Goal: Register for event/course

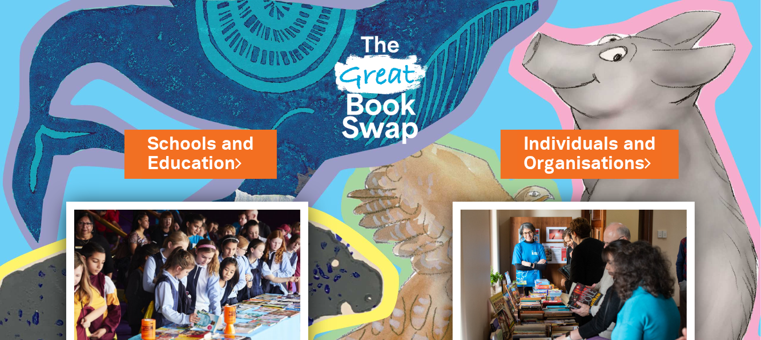
scroll to position [57, 0]
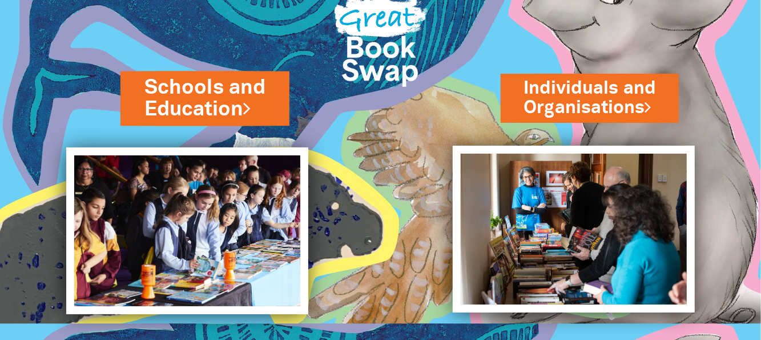
click at [216, 103] on link "Schools and Education" at bounding box center [204, 97] width 121 height 50
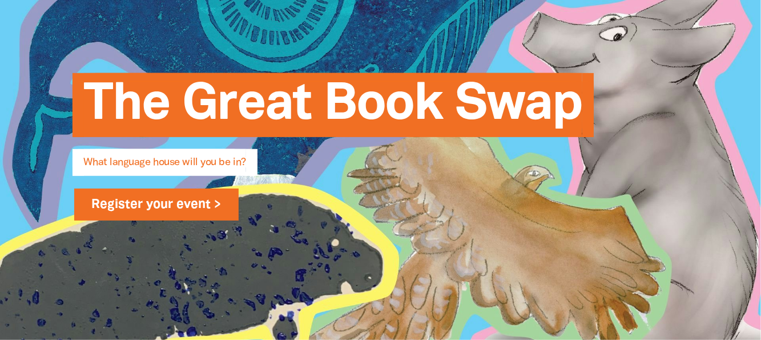
click at [197, 203] on link "Register your event >" at bounding box center [156, 204] width 165 height 32
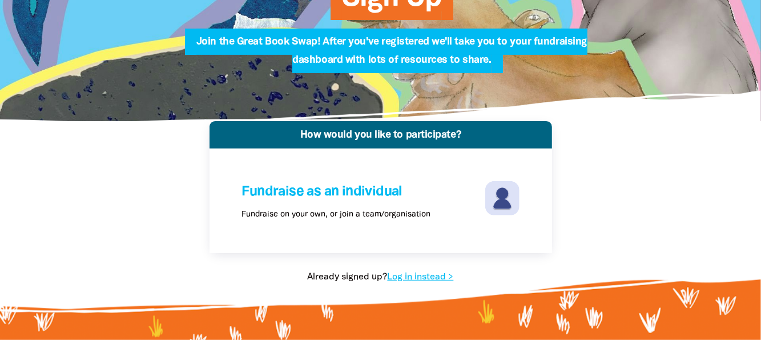
scroll to position [171, 0]
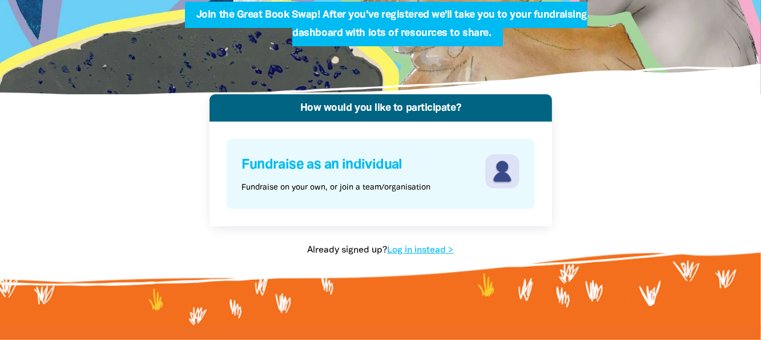
click at [344, 166] on h4 "Fundraise as an individual" at bounding box center [362, 165] width 240 height 22
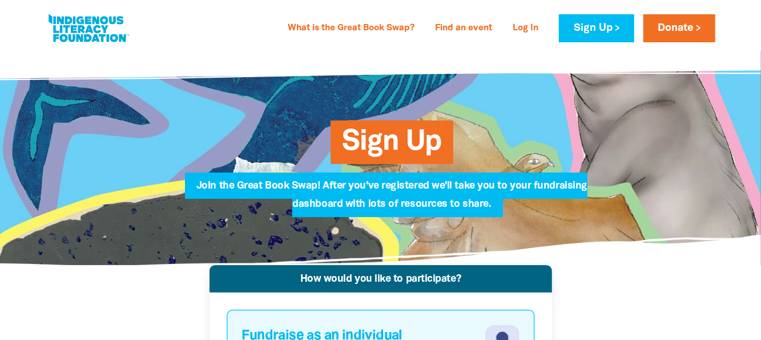
scroll to position [0, 0]
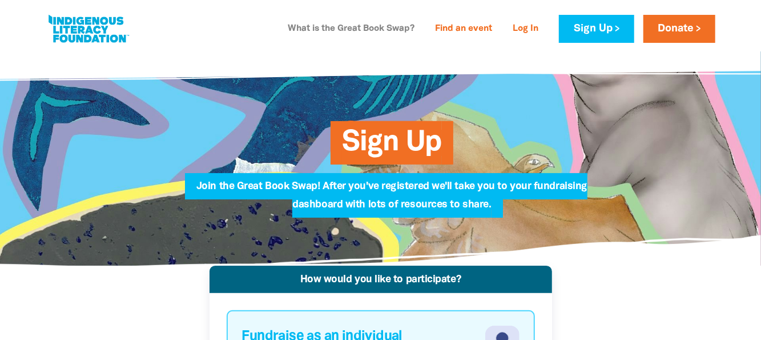
click at [390, 30] on link "What is the Great Book Swap?" at bounding box center [351, 29] width 140 height 18
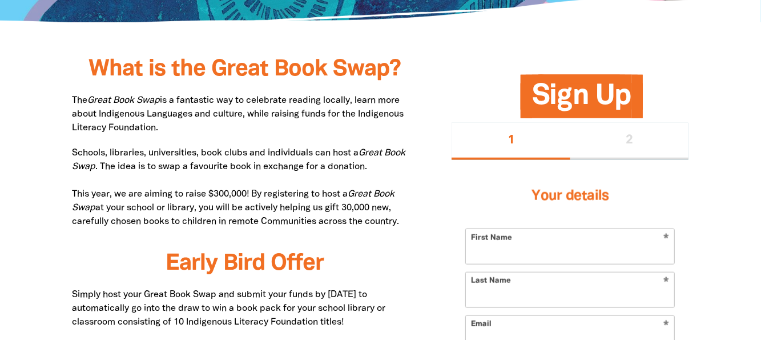
scroll to position [607, 0]
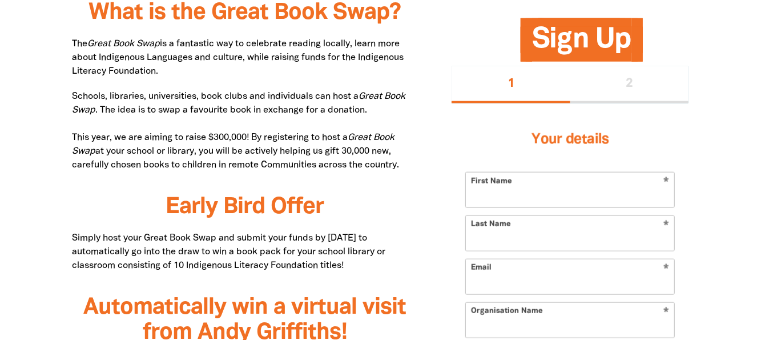
click at [531, 189] on input "First Name" at bounding box center [570, 189] width 208 height 35
type input "[PERSON_NAME]"
click at [510, 238] on input "Last Name" at bounding box center [570, 233] width 208 height 35
type input "[PERSON_NAME]"
click at [507, 281] on input "Email" at bounding box center [570, 276] width 208 height 35
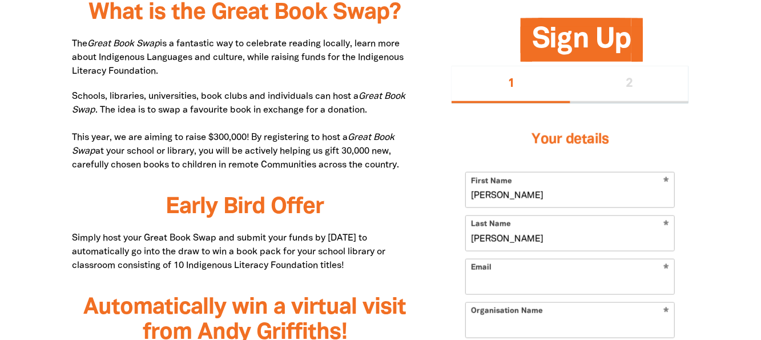
type input "[EMAIL_ADDRESS][DOMAIN_NAME]"
type input "[STREET_ADDRESS]"
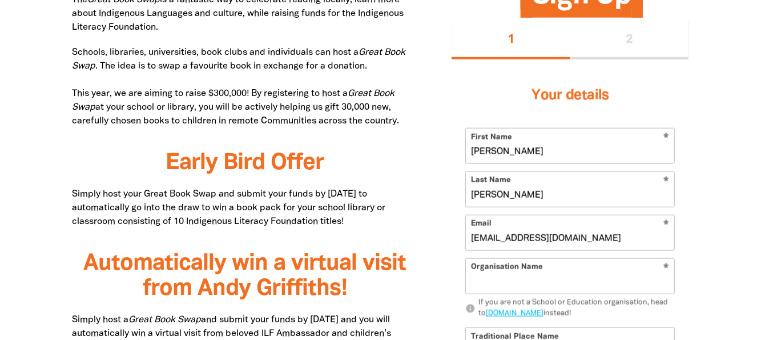
scroll to position [778, 0]
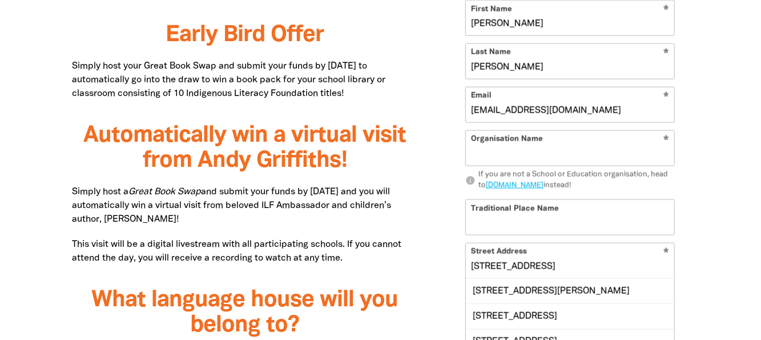
click at [501, 150] on input "Organisation Name" at bounding box center [570, 148] width 208 height 35
type input "Rangeview Pre-School"
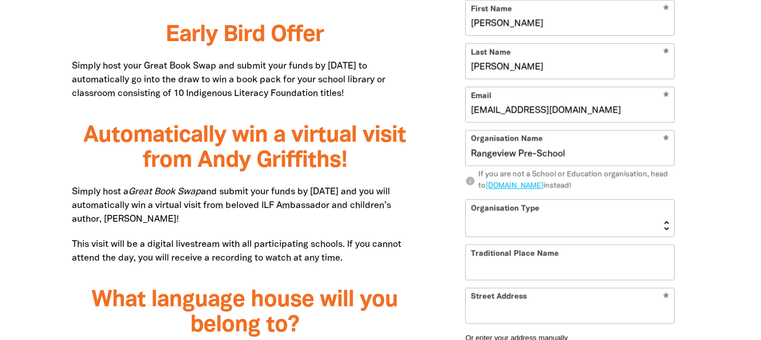
click at [516, 221] on select "[GEOGRAPHIC_DATA] K-12 University or [GEOGRAPHIC_DATA]" at bounding box center [570, 218] width 208 height 37
select select "early-learning"
click at [466, 200] on select "[GEOGRAPHIC_DATA] K-12 University or [GEOGRAPHIC_DATA]" at bounding box center [570, 218] width 208 height 37
click at [525, 260] on input "Traditional Place Name" at bounding box center [570, 262] width 208 height 35
type input "Wurundjeri Land"
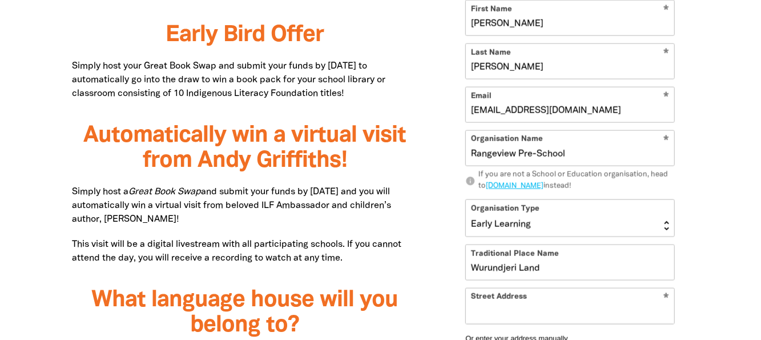
click at [515, 315] on input "Street Address" at bounding box center [570, 305] width 208 height 35
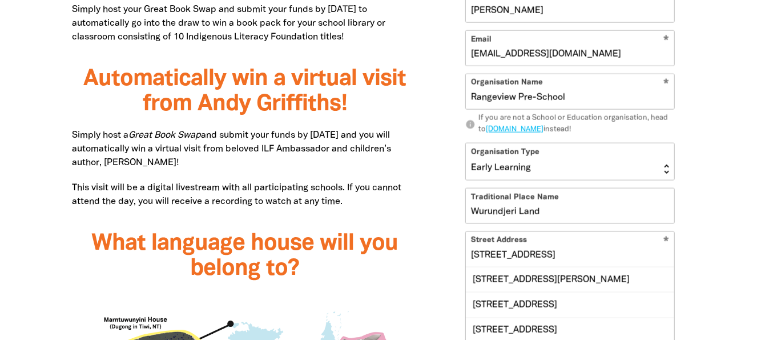
scroll to position [893, 0]
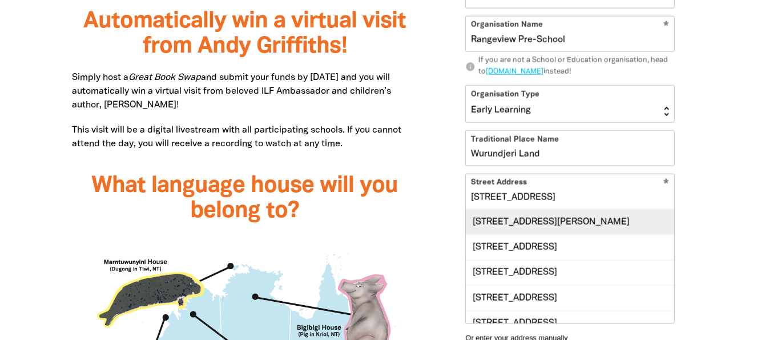
click at [561, 219] on div "[STREET_ADDRESS][PERSON_NAME]" at bounding box center [570, 221] width 208 height 25
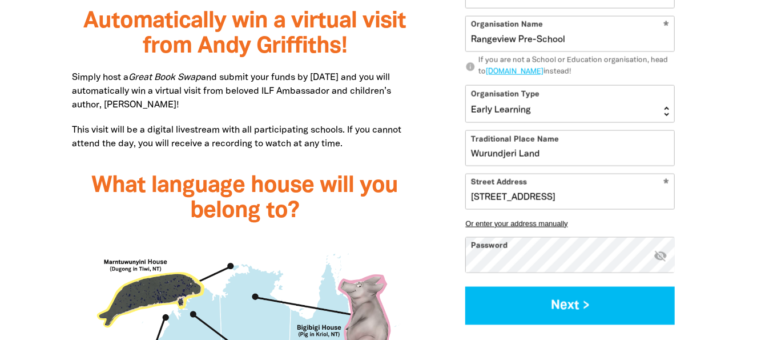
type input "[STREET_ADDRESS][PERSON_NAME]"
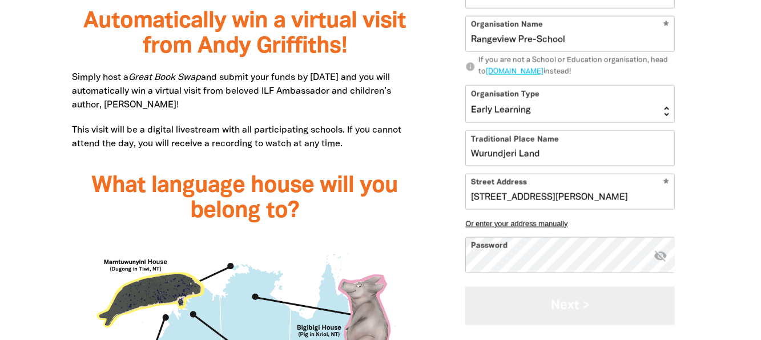
click at [578, 300] on button "Next >" at bounding box center [569, 305] width 209 height 38
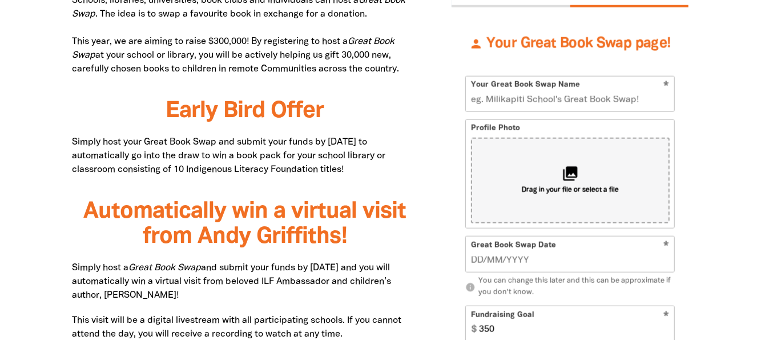
scroll to position [720, 0]
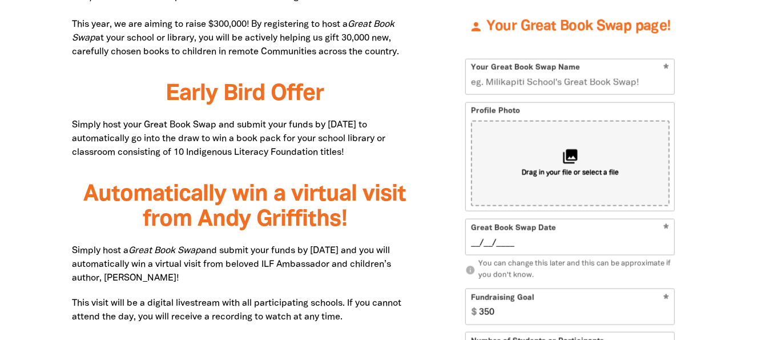
click at [533, 240] on input "__/__/____" at bounding box center [570, 243] width 199 height 13
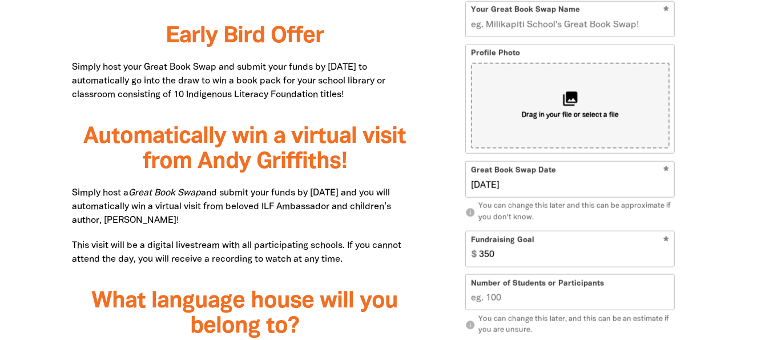
scroll to position [834, 0]
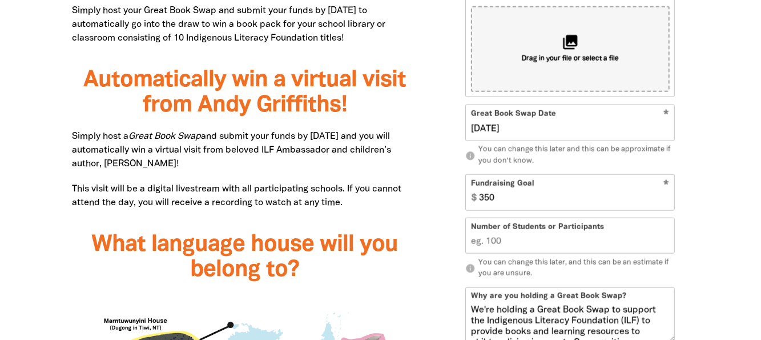
type input "[DATE]"
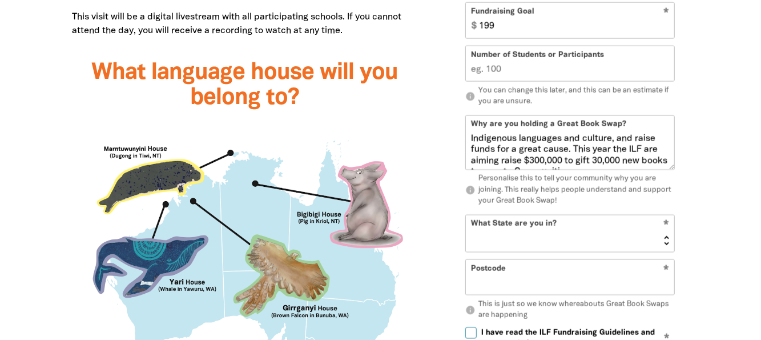
scroll to position [143, 0]
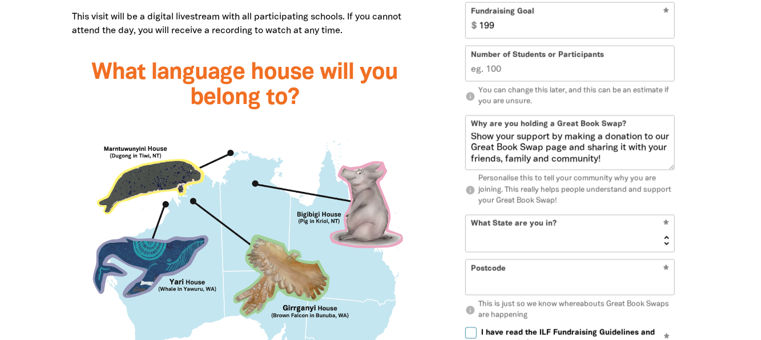
type input "199"
click at [560, 234] on select "[GEOGRAPHIC_DATA] [GEOGRAPHIC_DATA] QLD [GEOGRAPHIC_DATA] [GEOGRAPHIC_DATA] SA …" at bounding box center [570, 233] width 208 height 37
select select "VIC"
click at [466, 215] on select "[GEOGRAPHIC_DATA] [GEOGRAPHIC_DATA] QLD [GEOGRAPHIC_DATA] [GEOGRAPHIC_DATA] SA …" at bounding box center [570, 233] width 208 height 37
click at [493, 283] on input "Postcode" at bounding box center [570, 277] width 208 height 35
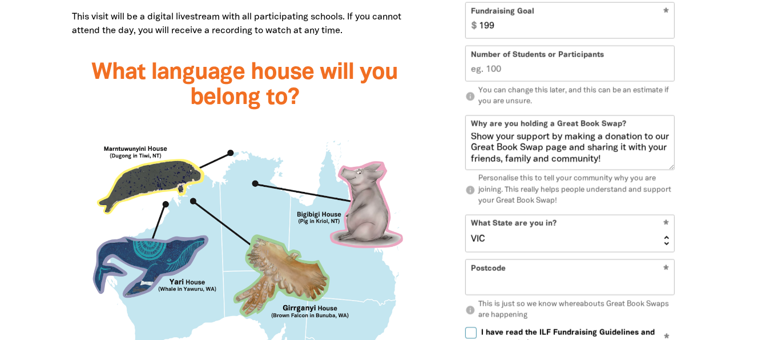
type input "3132"
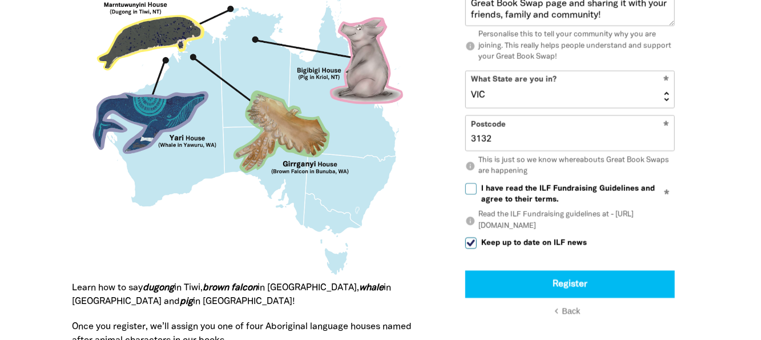
scroll to position [1176, 0]
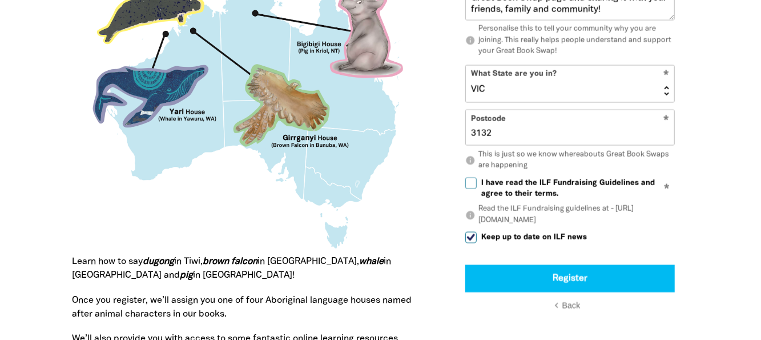
click at [470, 184] on input "I have read the ILF Fundraising Guidelines and agree to their terms." at bounding box center [470, 182] width 11 height 11
checkbox input "true"
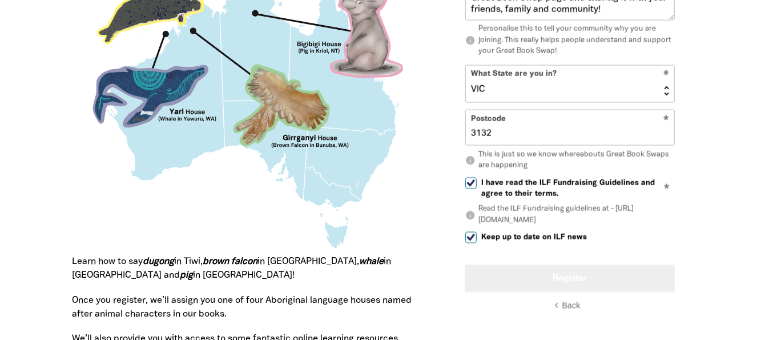
click at [562, 277] on button "Register" at bounding box center [569, 277] width 209 height 27
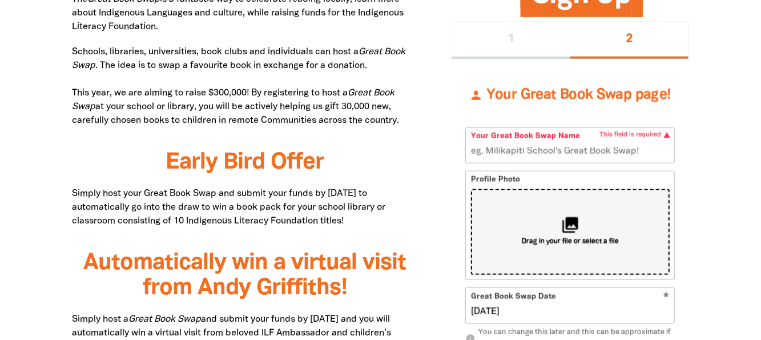
scroll to position [678, 0]
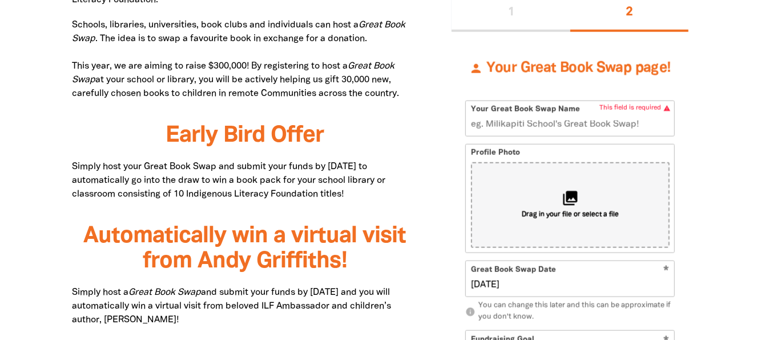
click at [666, 107] on input "Your Great Book Swap Name" at bounding box center [570, 118] width 208 height 35
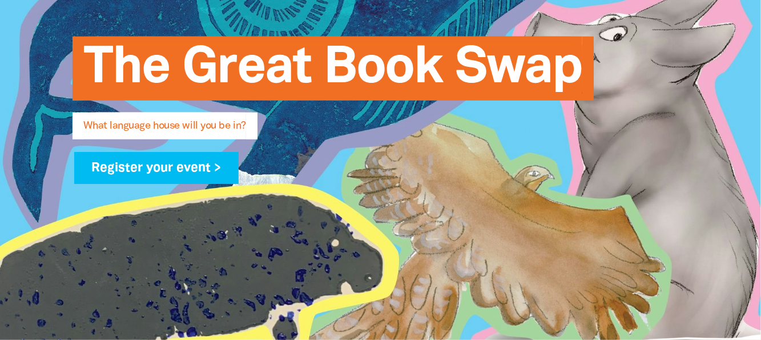
scroll to position [165, 0]
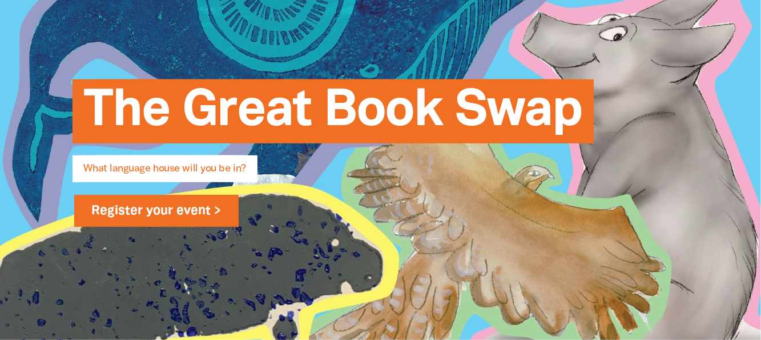
click at [155, 210] on link "Register your event >" at bounding box center [156, 211] width 165 height 32
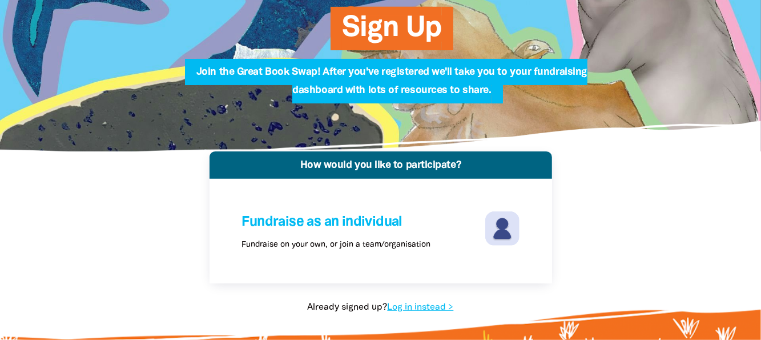
scroll to position [171, 0]
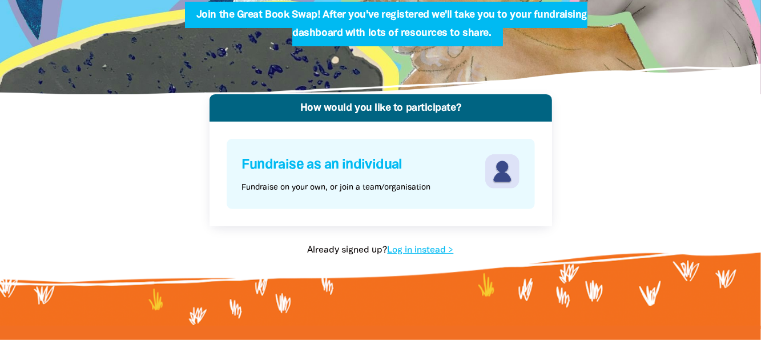
click at [373, 166] on h4 "Fundraise as an individual" at bounding box center [362, 165] width 240 height 22
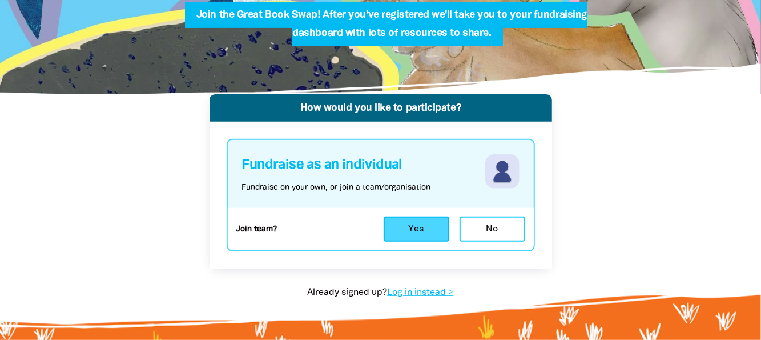
click at [414, 226] on button "Yes" at bounding box center [417, 228] width 66 height 25
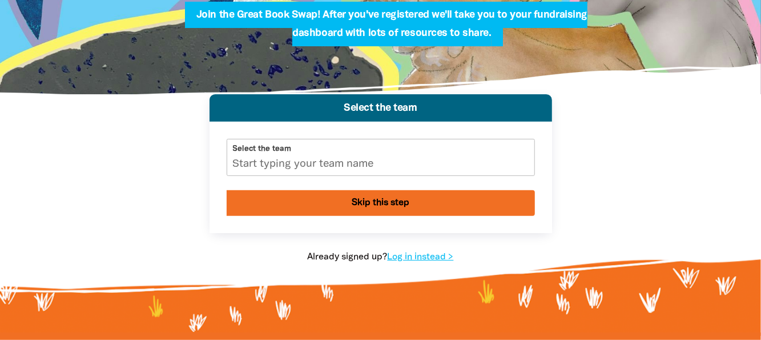
click at [336, 164] on input "Select the team" at bounding box center [380, 157] width 307 height 36
type input "Rangeview Pre-School"
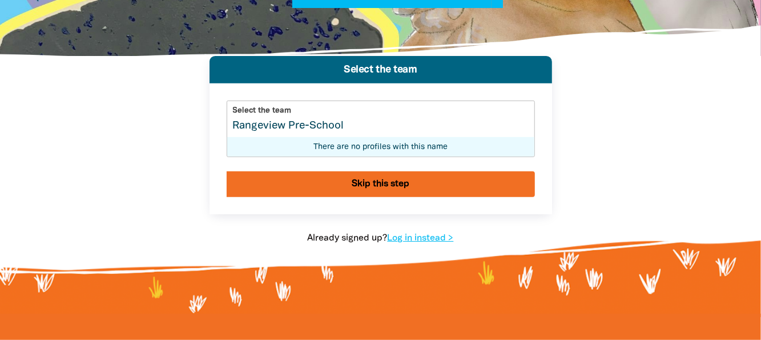
scroll to position [228, 0]
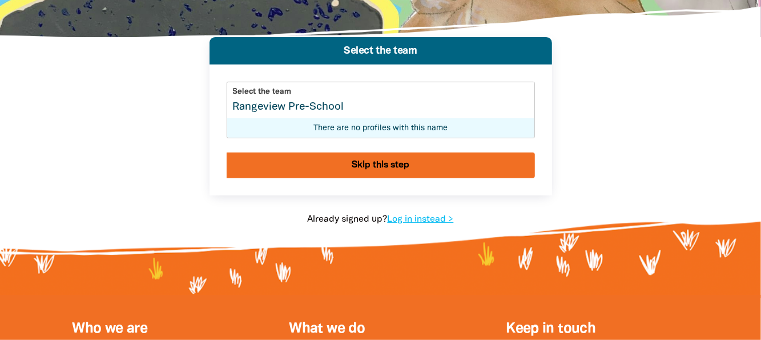
drag, startPoint x: 354, startPoint y: 112, endPoint x: 231, endPoint y: 118, distance: 124.0
click at [231, 118] on input "Rangeview Pre-School" at bounding box center [380, 100] width 307 height 36
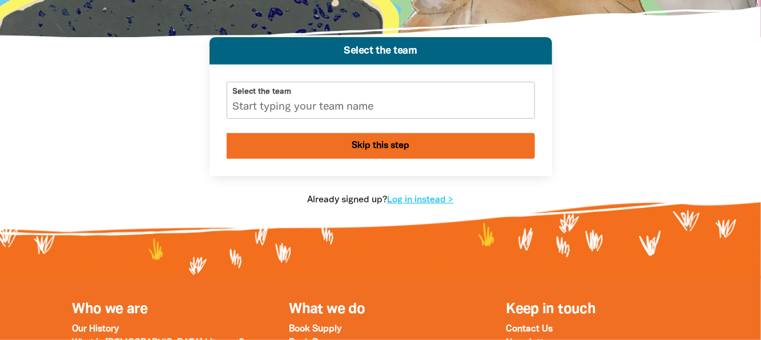
click at [364, 150] on button "Skip this step" at bounding box center [381, 146] width 308 height 26
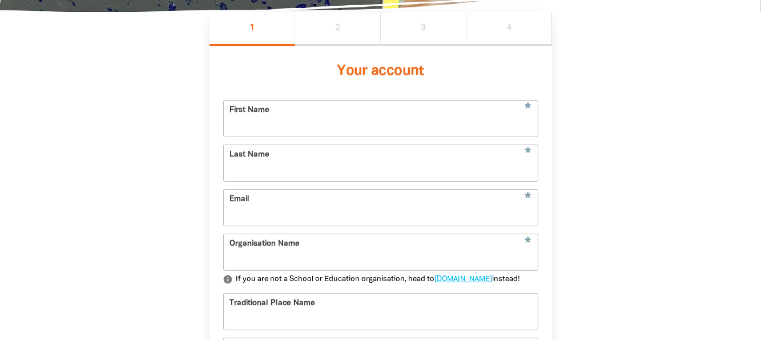
scroll to position [255, 0]
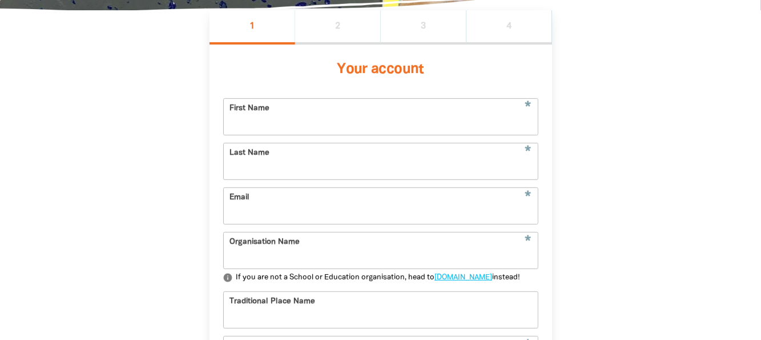
click at [313, 116] on input "First Name" at bounding box center [381, 117] width 314 height 36
type input "[PERSON_NAME]"
click at [272, 167] on input "Last Name" at bounding box center [381, 161] width 314 height 36
type input "[PERSON_NAME]"
click at [271, 217] on input "Email" at bounding box center [381, 206] width 314 height 36
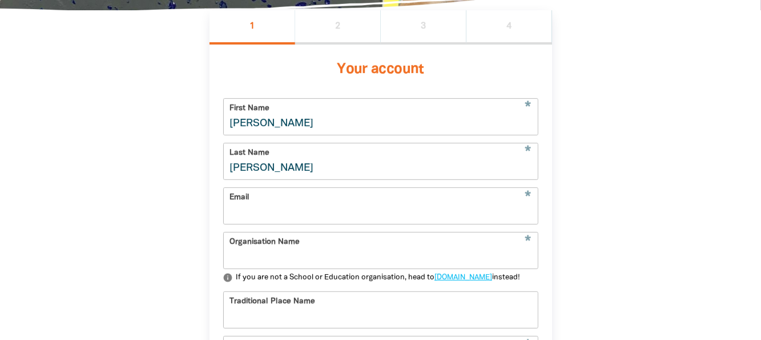
type input "[EMAIL_ADDRESS][DOMAIN_NAME]"
type input "[STREET_ADDRESS]"
click at [318, 258] on input "Organisation Name" at bounding box center [381, 250] width 314 height 36
type input "Rangeview Pre-School"
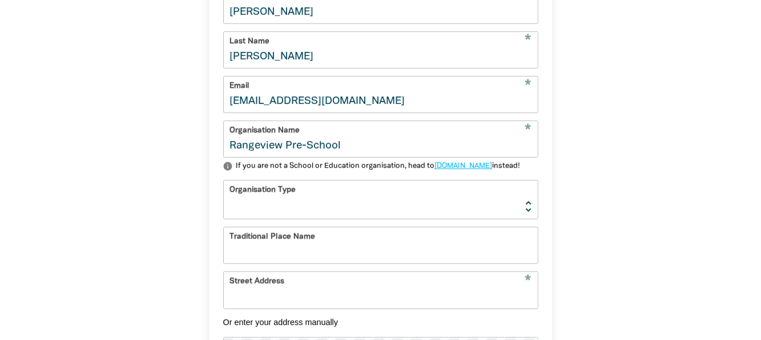
scroll to position [369, 0]
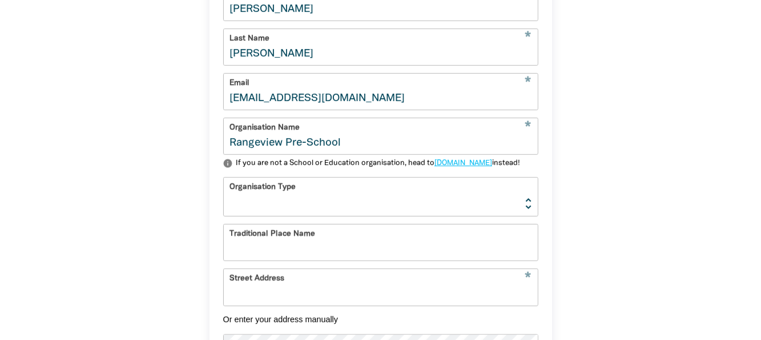
click at [294, 216] on select "[GEOGRAPHIC_DATA] K-12 University or [GEOGRAPHIC_DATA]" at bounding box center [381, 196] width 314 height 38
select select "early-learning"
click at [224, 195] on select "[GEOGRAPHIC_DATA] K-12 University or [GEOGRAPHIC_DATA]" at bounding box center [381, 196] width 314 height 38
click at [271, 260] on input "Traditional Place Name" at bounding box center [381, 242] width 314 height 36
type input "Wurundjeri Land"
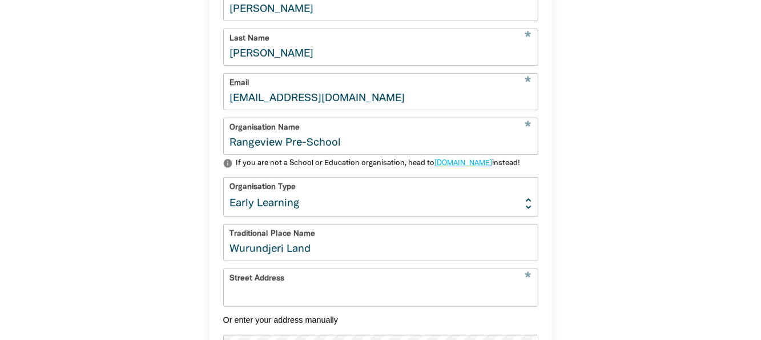
click at [263, 305] on input "Street Address" at bounding box center [381, 287] width 314 height 36
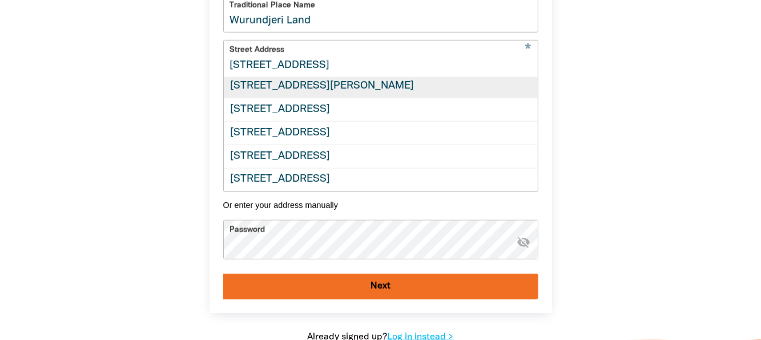
scroll to position [0, 0]
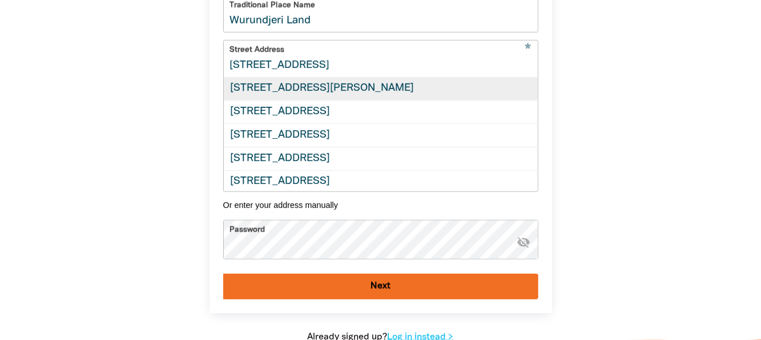
click at [342, 100] on div "[STREET_ADDRESS][PERSON_NAME]" at bounding box center [381, 89] width 314 height 23
type input "[STREET_ADDRESS][PERSON_NAME]"
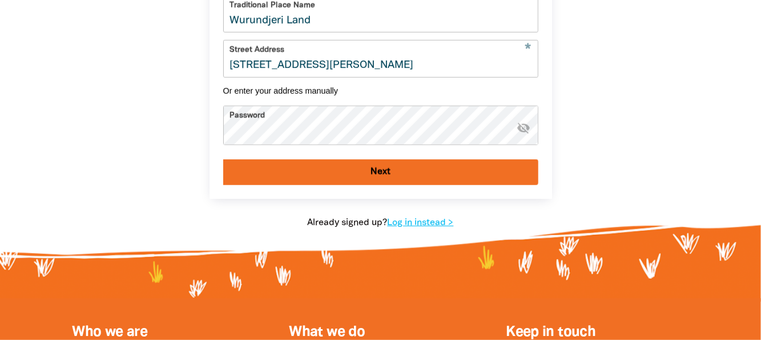
click at [362, 185] on button "Next" at bounding box center [380, 172] width 315 height 26
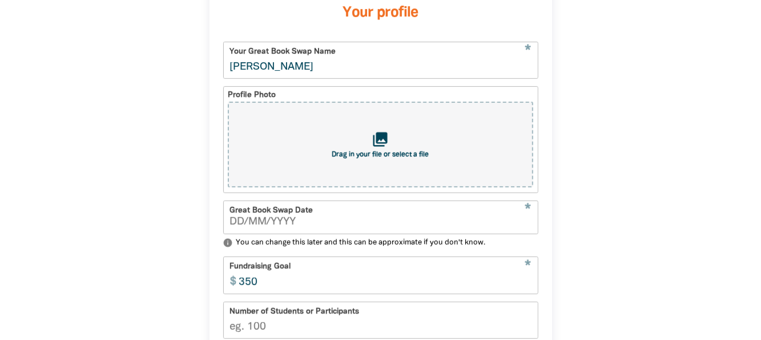
scroll to position [369, 0]
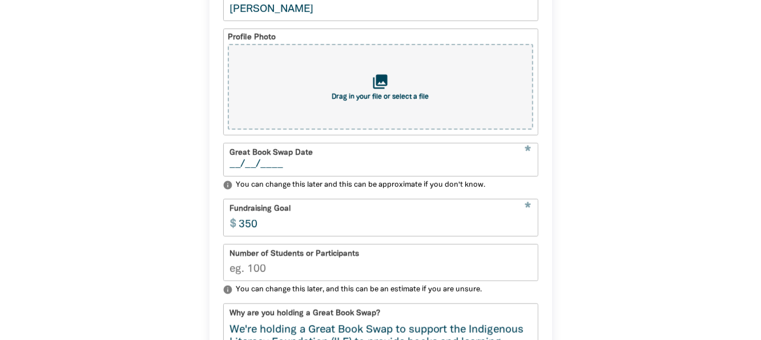
click at [306, 168] on input "__/__/____" at bounding box center [380, 164] width 302 height 10
type input "[DATE]"
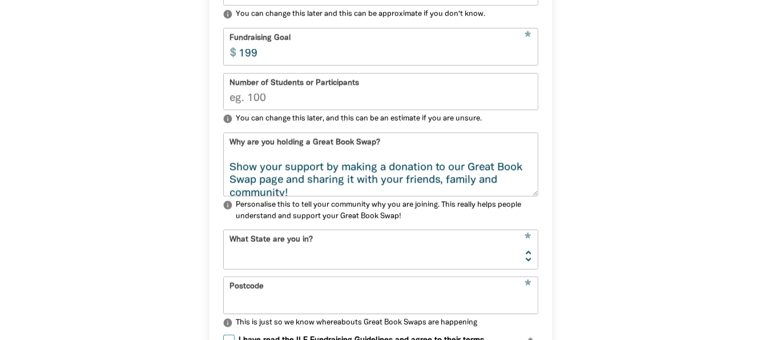
scroll to position [142, 0]
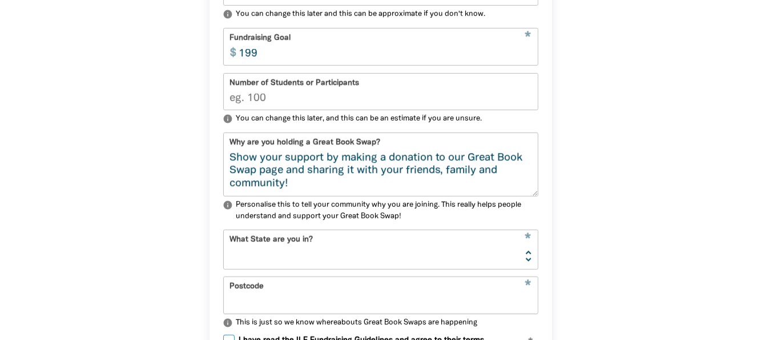
type input "199"
click at [330, 256] on select "[GEOGRAPHIC_DATA] [GEOGRAPHIC_DATA] QLD [GEOGRAPHIC_DATA] [GEOGRAPHIC_DATA] SA …" at bounding box center [381, 249] width 314 height 38
select select "VIC"
click at [224, 235] on select "[GEOGRAPHIC_DATA] [GEOGRAPHIC_DATA] QLD [GEOGRAPHIC_DATA] [GEOGRAPHIC_DATA] SA …" at bounding box center [381, 249] width 314 height 38
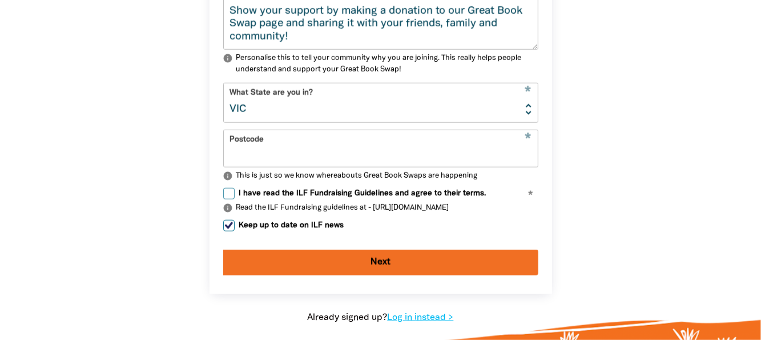
scroll to position [712, 0]
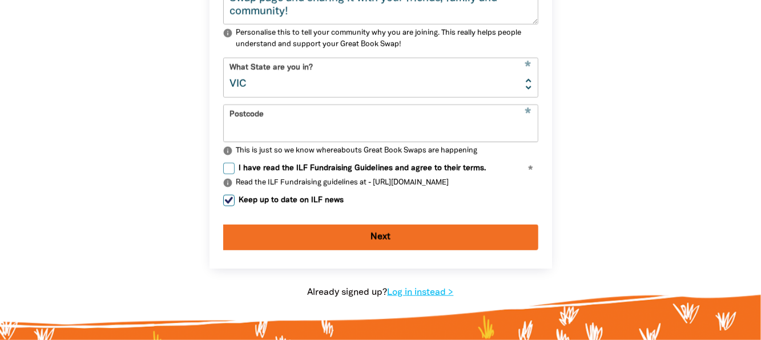
click at [274, 134] on input "Postcode" at bounding box center [381, 123] width 314 height 36
type input "3132"
click at [228, 171] on input "I have read the ILF Fundraising Guidelines and agree to their terms." at bounding box center [228, 168] width 11 height 11
checkbox input "true"
click at [358, 244] on button "Next" at bounding box center [380, 237] width 315 height 26
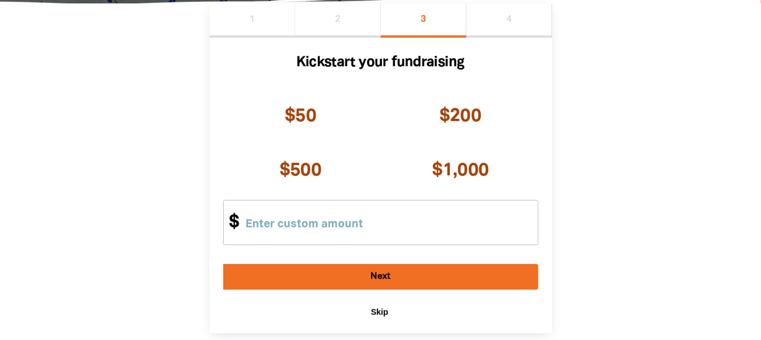
scroll to position [260, 0]
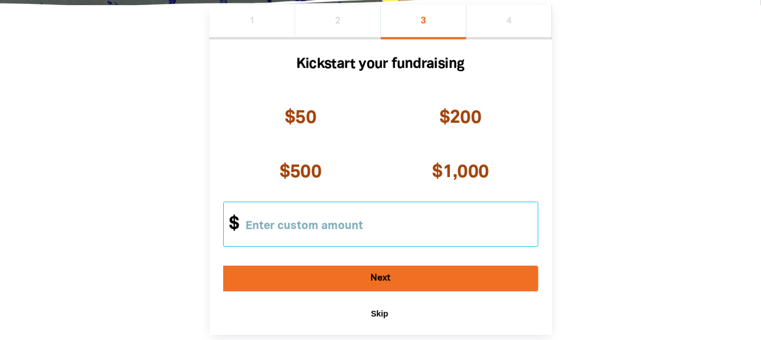
click at [248, 224] on input "Other Amount" at bounding box center [386, 224] width 301 height 44
type input "20"
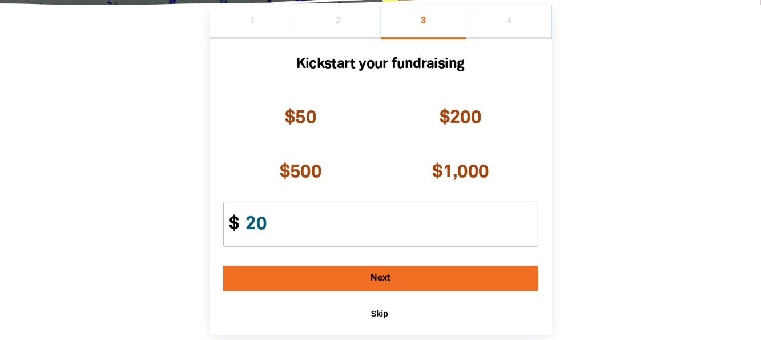
click at [357, 277] on button "Next" at bounding box center [380, 278] width 315 height 26
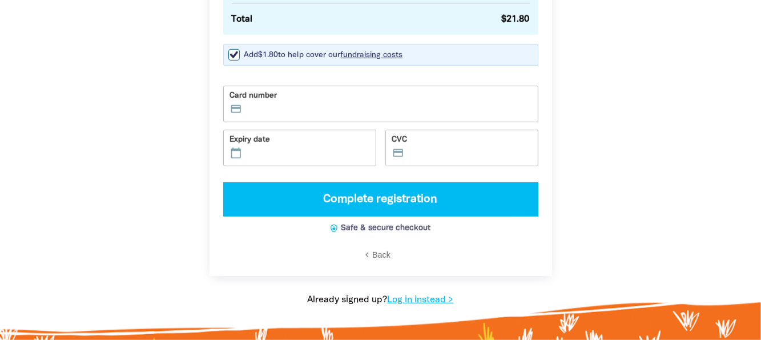
scroll to position [431, 0]
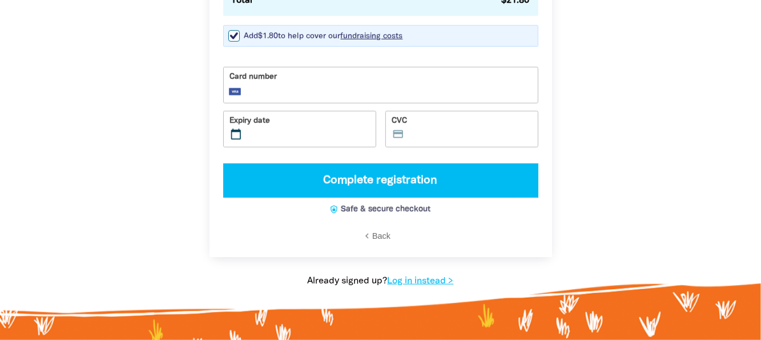
click at [415, 127] on label "CVC credit_card" at bounding box center [461, 129] width 153 height 37
click at [415, 131] on input "CVC credit_card" at bounding box center [469, 131] width 124 height 1
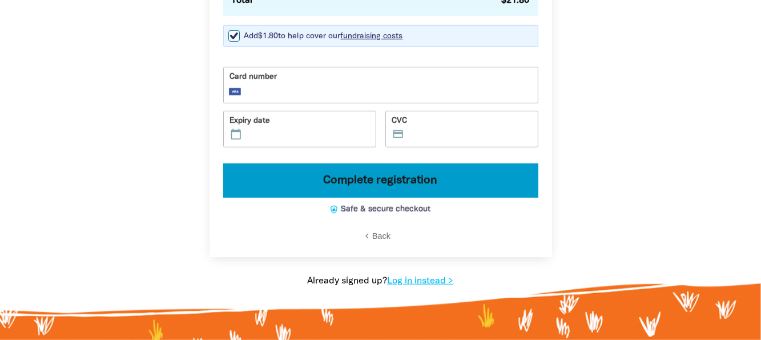
click at [388, 183] on button "Complete registration" at bounding box center [380, 180] width 315 height 34
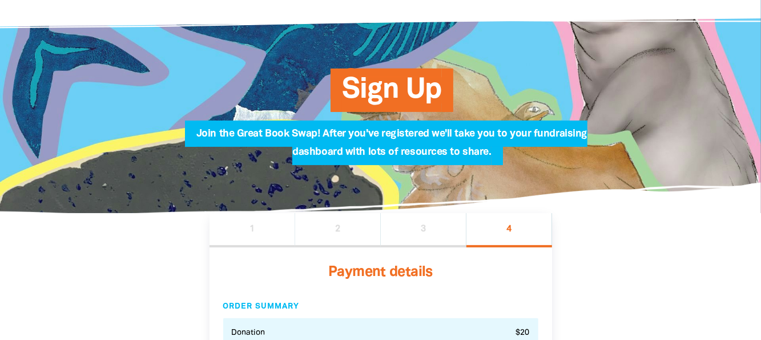
scroll to position [0, 0]
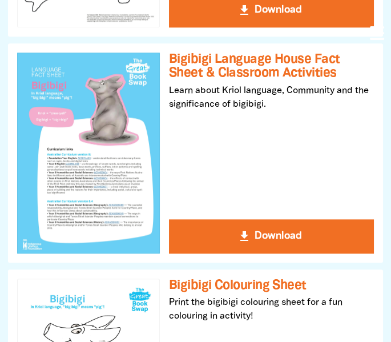
scroll to position [1313, 0]
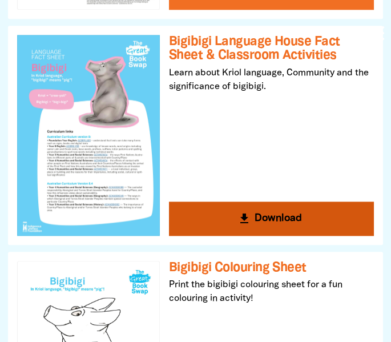
click at [271, 217] on button "get_app Download" at bounding box center [271, 218] width 205 height 34
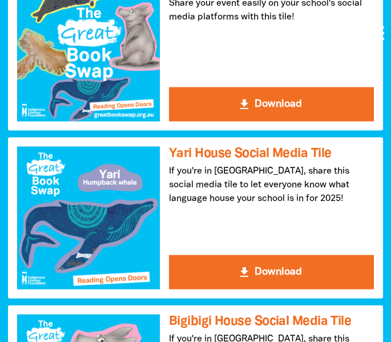
scroll to position [2397, 0]
